Goal: Find specific page/section: Find specific page/section

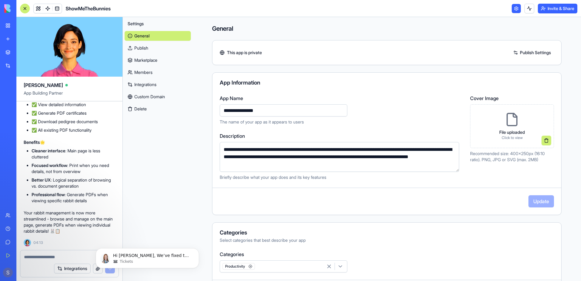
scroll to position [56838, 0]
click at [4, 25] on link "My Workspace" at bounding box center [14, 25] width 24 height 12
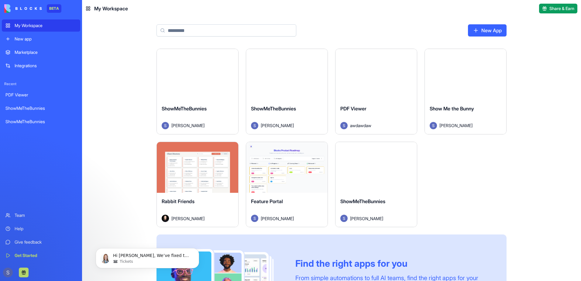
click at [387, 198] on div "ShowMeTheBunnies" at bounding box center [376, 205] width 72 height 17
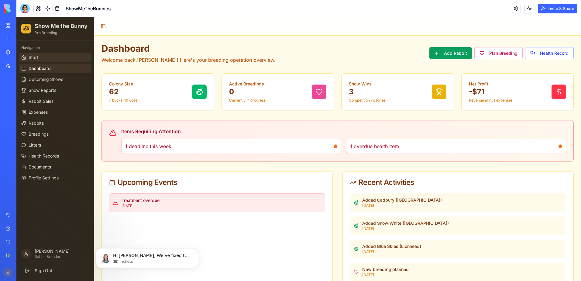
click at [39, 59] on link "Start" at bounding box center [55, 58] width 73 height 10
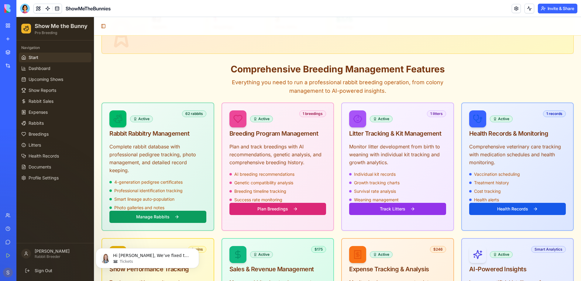
scroll to position [152, 0]
